Goal: Complete application form

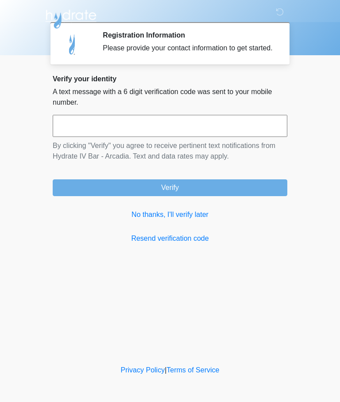
click at [259, 132] on input "text" at bounding box center [170, 126] width 234 height 22
click at [190, 218] on link "No thanks, I'll verify later" at bounding box center [170, 215] width 234 height 11
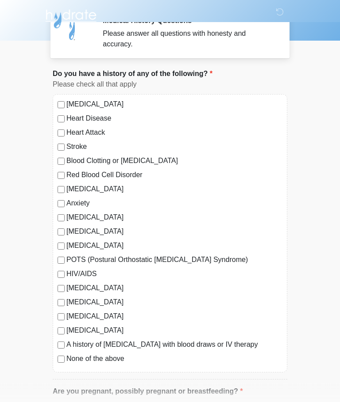
scroll to position [15, 0]
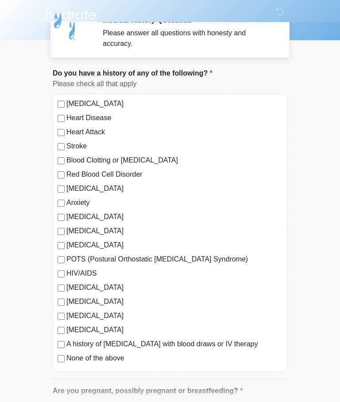
click at [108, 356] on label "None of the above" at bounding box center [174, 359] width 216 height 11
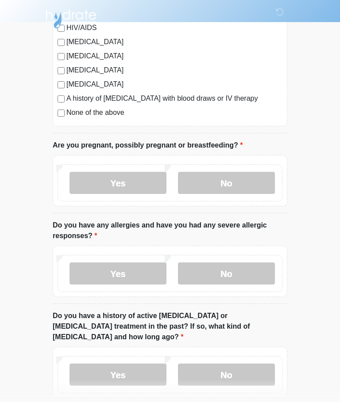
click at [248, 190] on label "No" at bounding box center [226, 183] width 97 height 22
click at [253, 275] on label "No" at bounding box center [226, 274] width 97 height 22
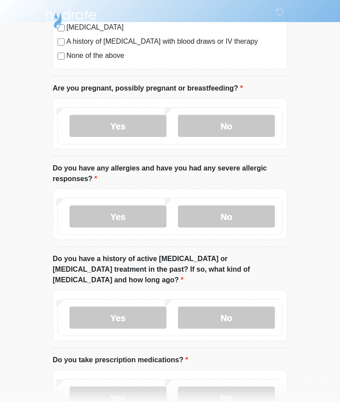
scroll to position [322, 0]
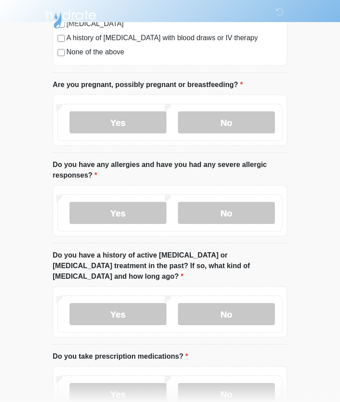
click at [234, 310] on label "No" at bounding box center [226, 314] width 97 height 22
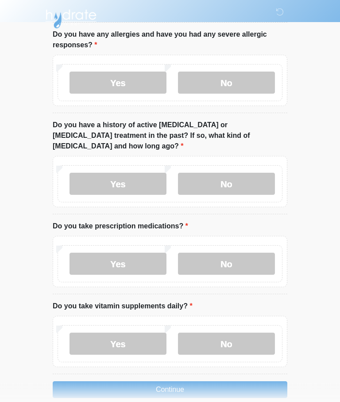
scroll to position [453, 0]
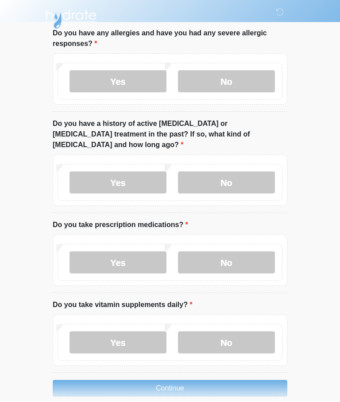
click at [255, 252] on label "No" at bounding box center [226, 263] width 97 height 22
click at [253, 333] on label "No" at bounding box center [226, 343] width 97 height 22
click at [258, 380] on button "Continue" at bounding box center [170, 388] width 234 height 17
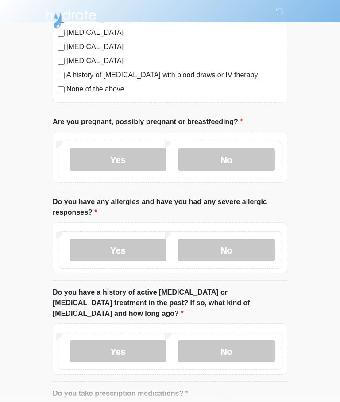
scroll to position [0, 0]
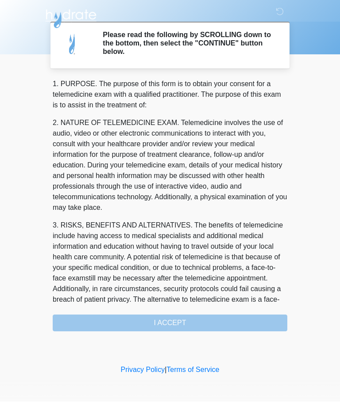
click at [260, 319] on div "1. PURPOSE. The purpose of this form is to obtain your consent for a telemedici…" at bounding box center [170, 205] width 234 height 253
click at [249, 320] on div "1. PURPOSE. The purpose of this form is to obtain your consent for a telemedici…" at bounding box center [170, 205] width 234 height 253
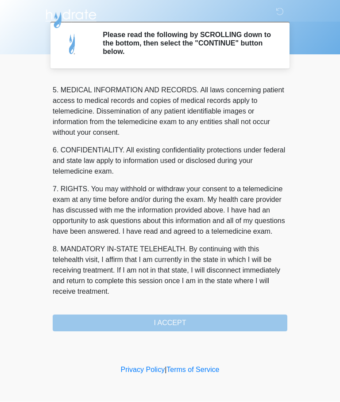
click at [207, 325] on div "1. PURPOSE. The purpose of this form is to obtain your consent for a telemedici…" at bounding box center [170, 205] width 234 height 253
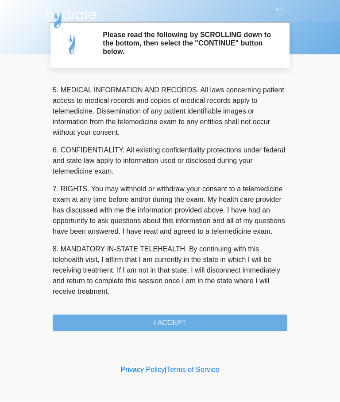
scroll to position [287, 0]
click at [195, 316] on button "I ACCEPT" at bounding box center [170, 323] width 234 height 17
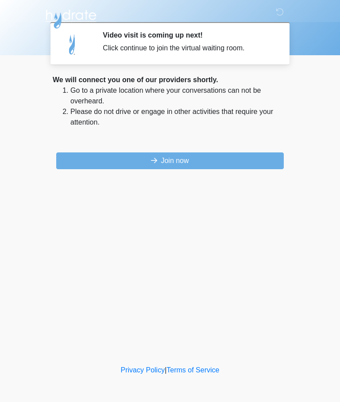
click at [233, 161] on button "Join now" at bounding box center [169, 161] width 227 height 17
click at [238, 163] on button "Join now" at bounding box center [169, 161] width 227 height 17
